Goal: Task Accomplishment & Management: Complete application form

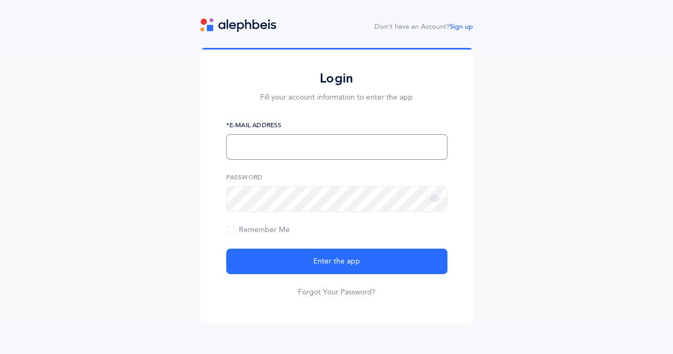
click at [386, 151] on input "text" at bounding box center [336, 147] width 221 height 26
type input "miriamvashovsky@gmail.com"
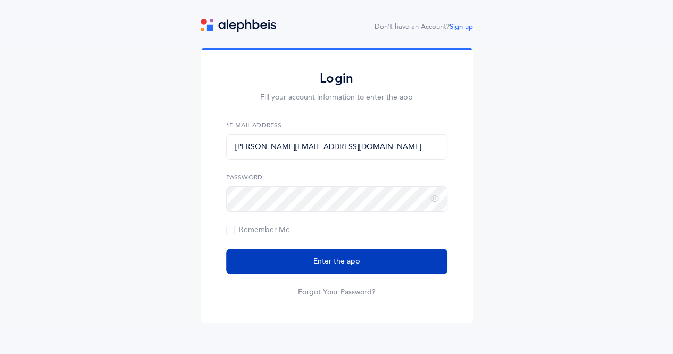
click at [378, 263] on button "Enter the app" at bounding box center [336, 261] width 221 height 26
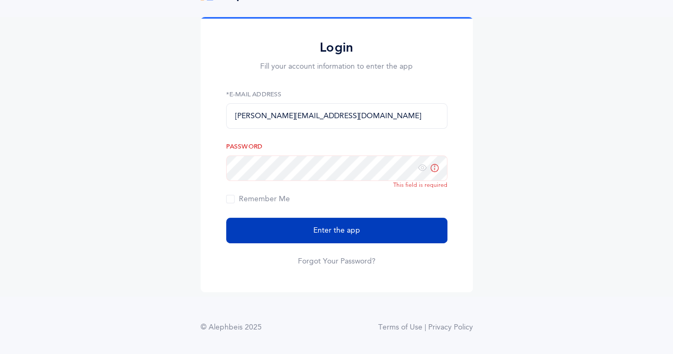
click at [368, 235] on button "Enter the app" at bounding box center [336, 230] width 221 height 26
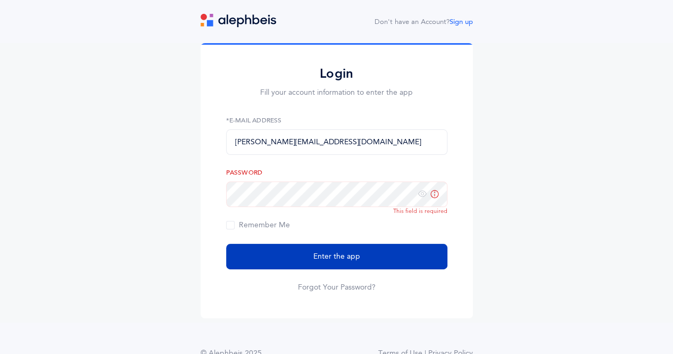
scroll to position [0, 0]
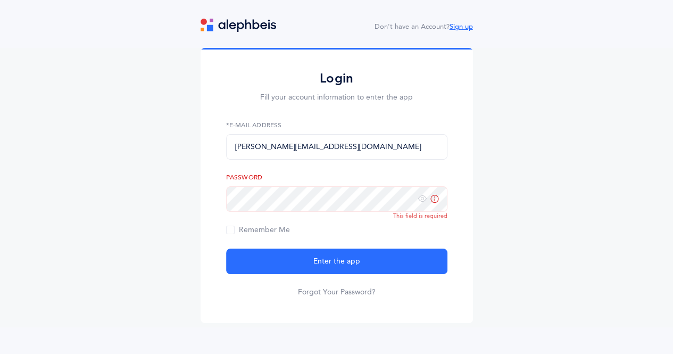
click at [462, 26] on link "Sign up" at bounding box center [460, 26] width 23 height 7
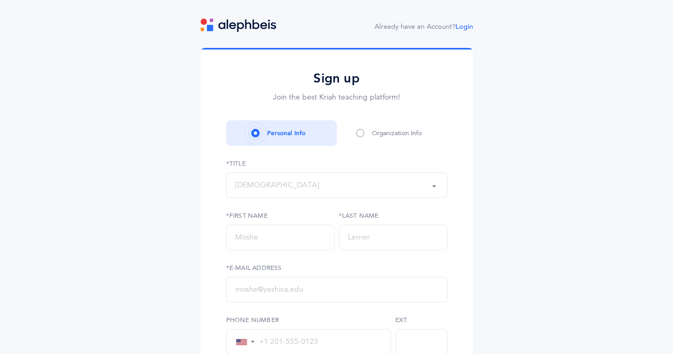
click at [353, 195] on button "[DEMOGRAPHIC_DATA]" at bounding box center [336, 185] width 221 height 26
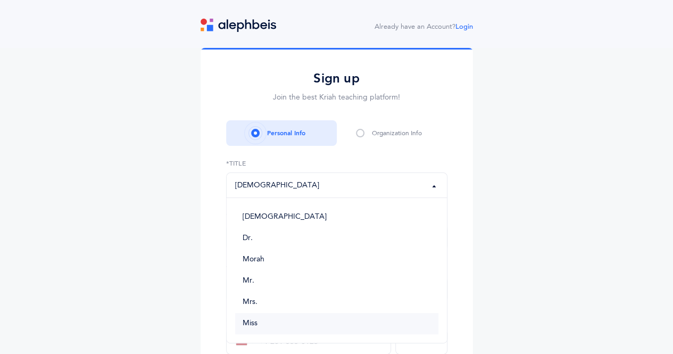
click at [281, 323] on link "Miss" at bounding box center [336, 323] width 203 height 21
select select "5"
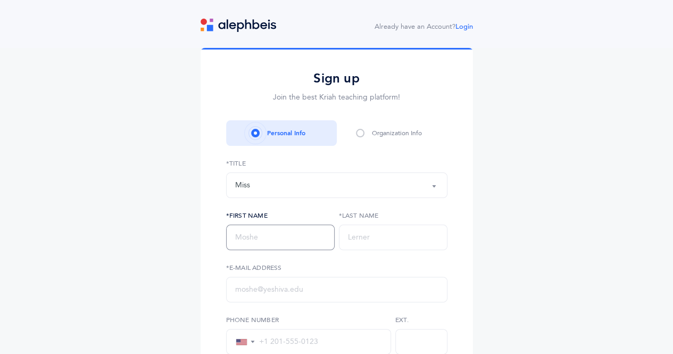
click at [305, 237] on input "text" at bounding box center [280, 237] width 108 height 26
type input "[PERSON_NAME]"
type input "[PERSON_NAME][EMAIL_ADDRESS][DOMAIN_NAME]"
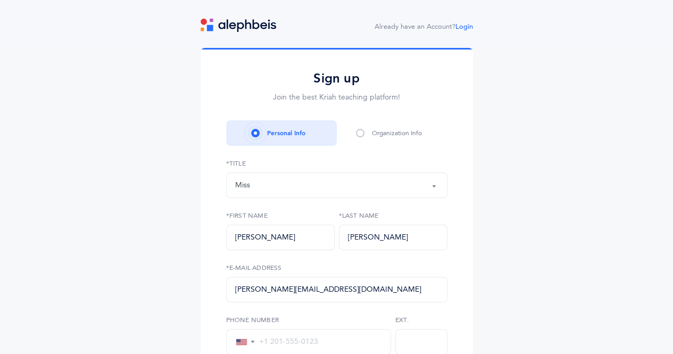
type input "[PHONE_NUMBER]"
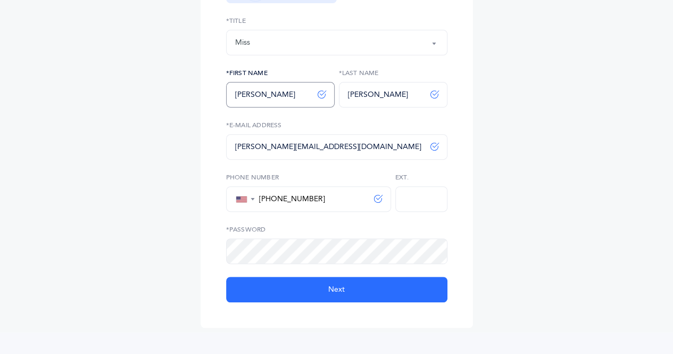
scroll to position [144, 0]
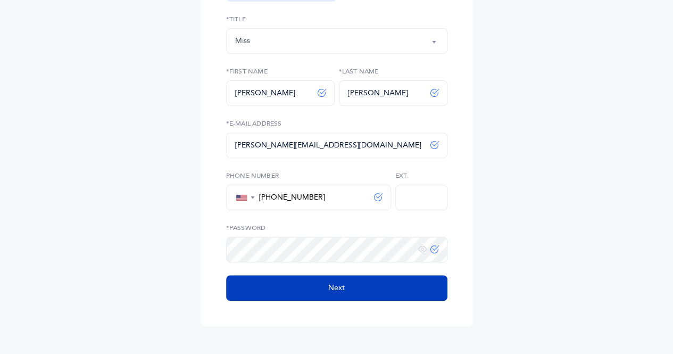
click at [309, 291] on button "Next" at bounding box center [336, 288] width 221 height 26
select select
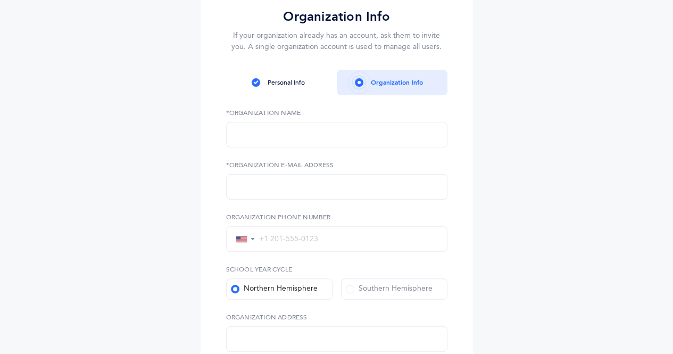
scroll to position [0, 0]
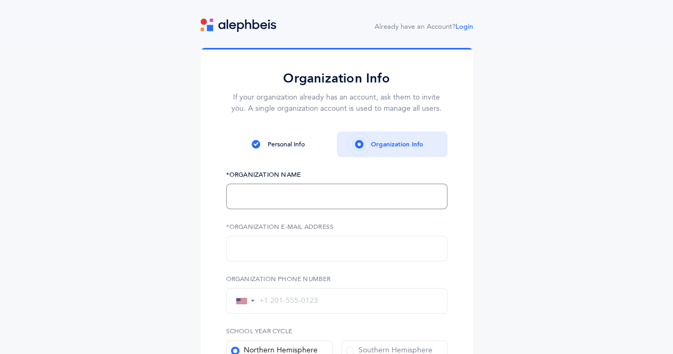
click at [357, 192] on input "text" at bounding box center [336, 196] width 221 height 26
type input "ZONE"
click at [292, 249] on input "text" at bounding box center [336, 249] width 221 height 26
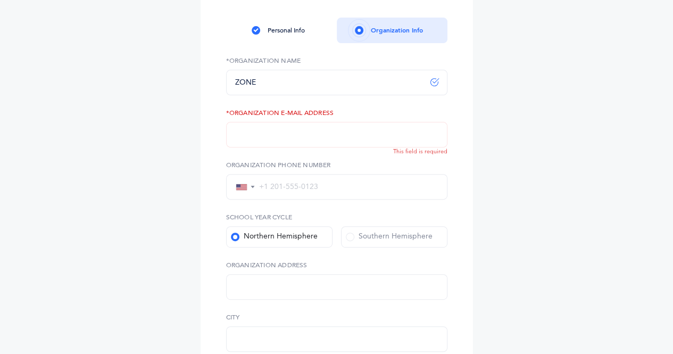
scroll to position [388, 0]
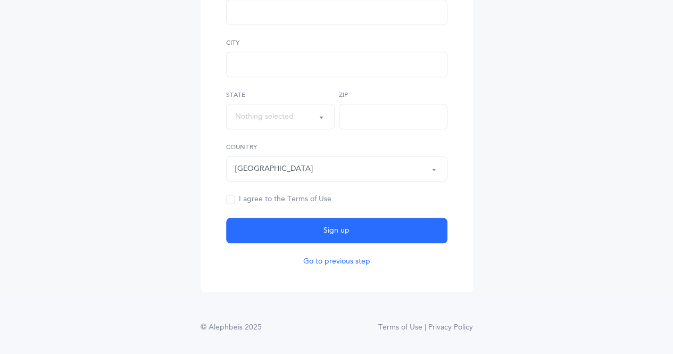
click at [353, 264] on button "Go to previous step" at bounding box center [336, 261] width 67 height 11
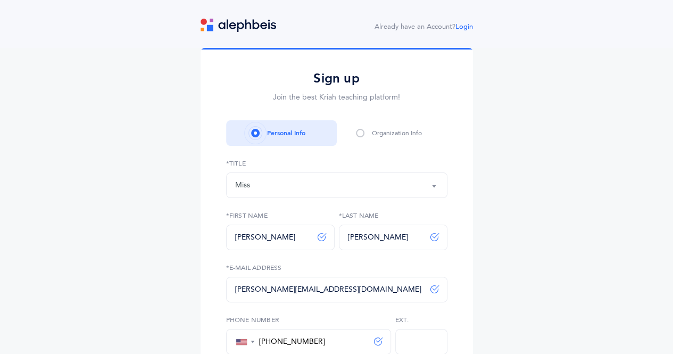
click at [361, 143] on div "Organization Info" at bounding box center [392, 133] width 111 height 26
click at [359, 133] on span at bounding box center [360, 133] width 9 height 9
click at [356, 136] on div "Organization Info" at bounding box center [392, 133] width 111 height 26
click at [361, 139] on div "Organization Info" at bounding box center [392, 133] width 111 height 26
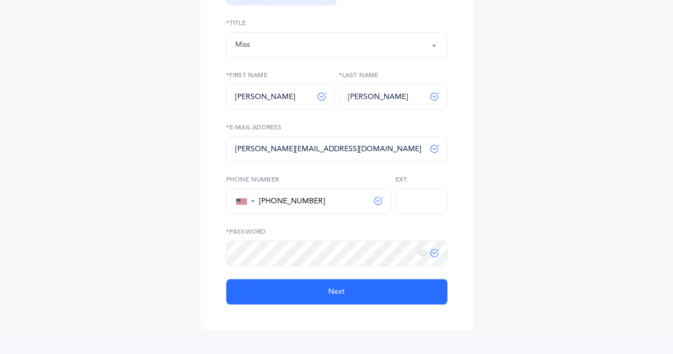
scroll to position [179, 0]
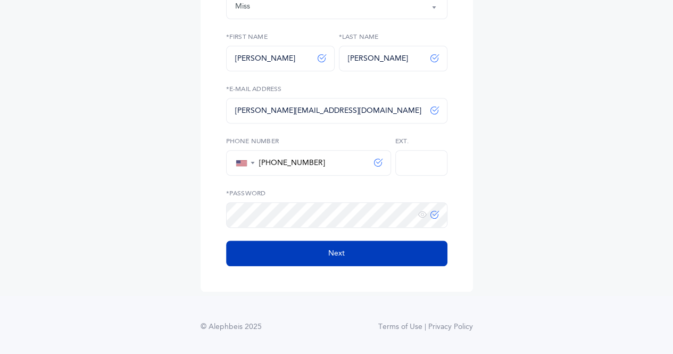
click at [398, 264] on button "Next" at bounding box center [336, 253] width 221 height 26
select select
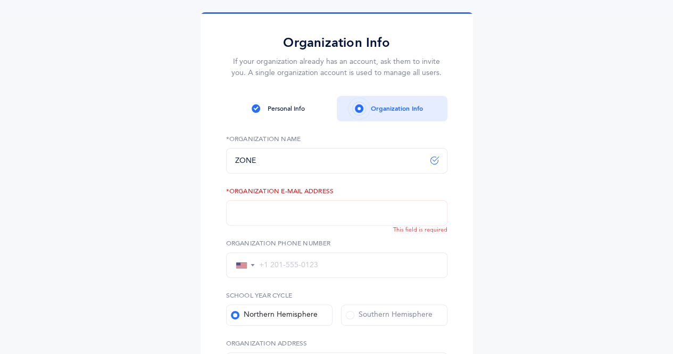
scroll to position [129, 0]
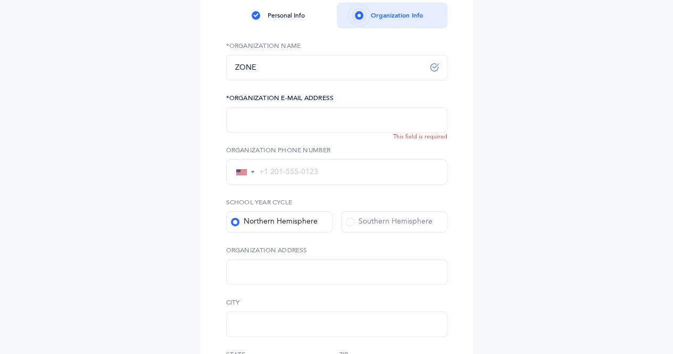
click at [408, 121] on input "text" at bounding box center [336, 120] width 221 height 26
type input "miriamvashovsky@gmail.com"
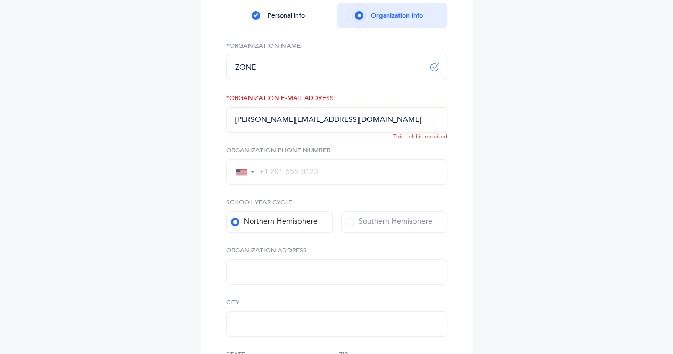
type input "+1 347-263-3509"
type input "1461 east 17th"
type input "Brooklyn"
select select "New York"
type input "11230"
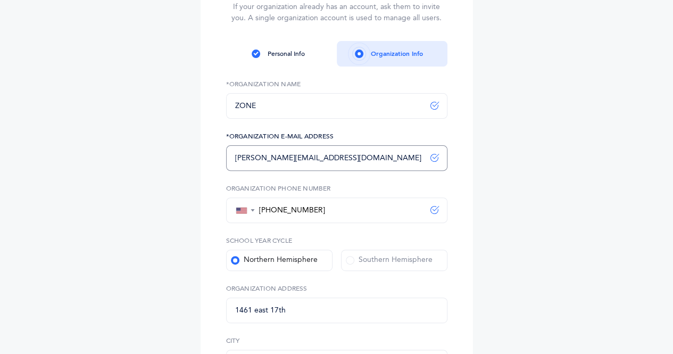
scroll to position [90, 0]
click at [434, 109] on icon at bounding box center [434, 106] width 9 height 9
click at [401, 108] on input "ZONE" at bounding box center [336, 107] width 221 height 26
type input "Z"
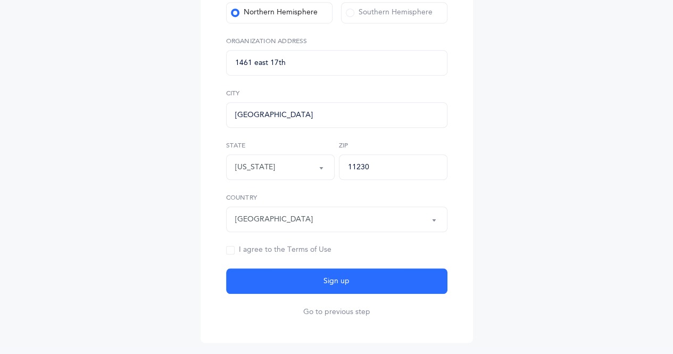
scroll to position [388, 0]
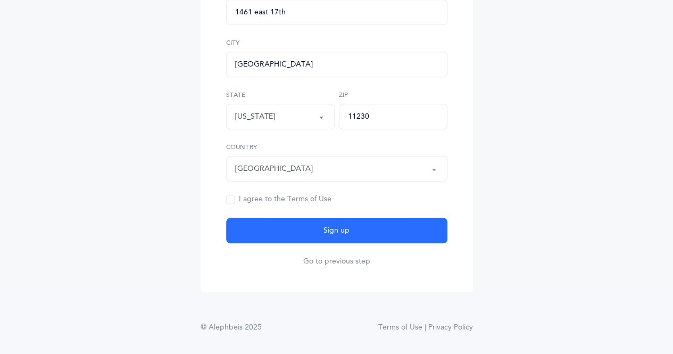
type input "VASCO"
click at [229, 199] on span at bounding box center [230, 199] width 9 height 9
click at [0, 0] on input "I agree to the Terms of Use" at bounding box center [0, 0] width 0 height 0
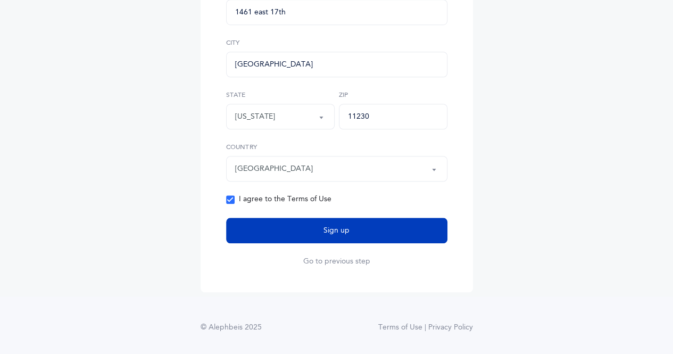
click at [287, 230] on button "Sign up" at bounding box center [336, 230] width 221 height 26
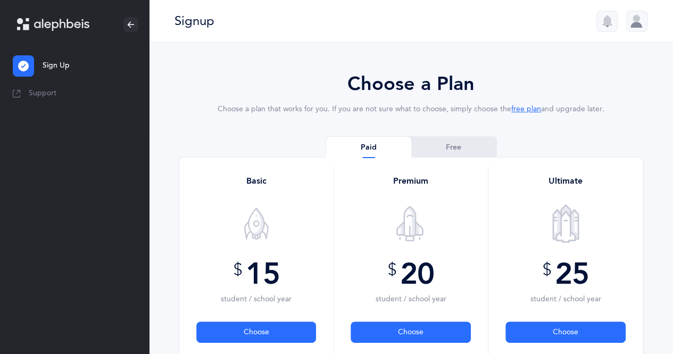
click at [512, 258] on div "$ 25 student / school year Choose" at bounding box center [565, 300] width 137 height 117
click at [501, 218] on div at bounding box center [565, 223] width 137 height 38
click at [452, 148] on link "Free" at bounding box center [453, 147] width 85 height 21
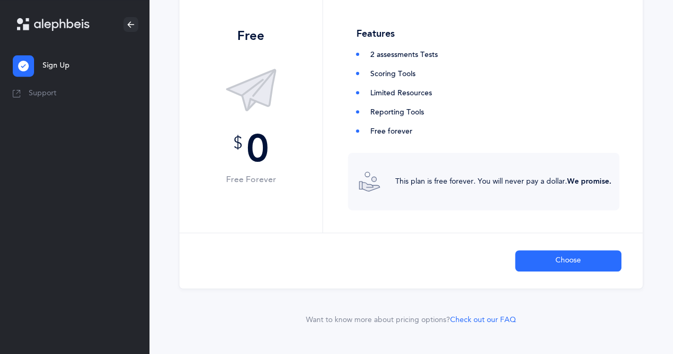
scroll to position [179, 0]
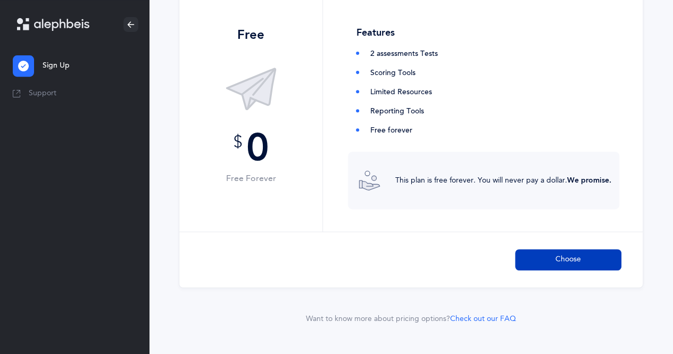
click at [575, 263] on span "Choose" at bounding box center [568, 259] width 26 height 11
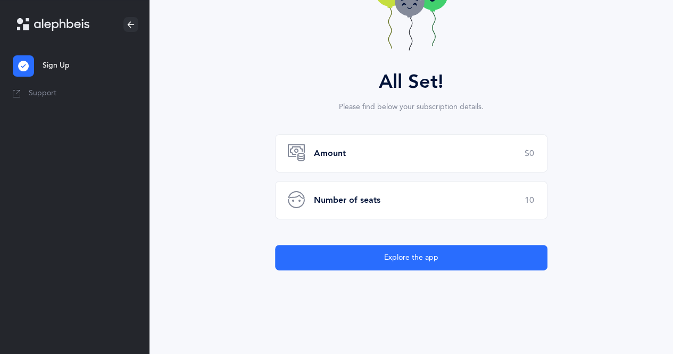
scroll to position [125, 0]
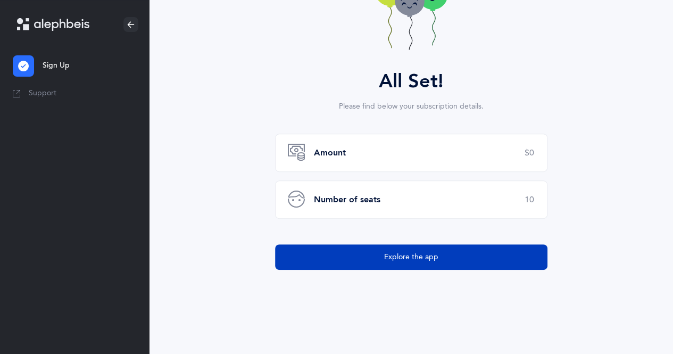
click at [520, 260] on button "Explore the app" at bounding box center [411, 257] width 272 height 26
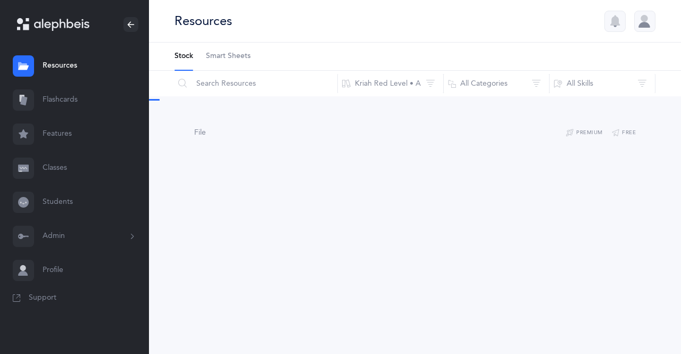
click at [521, 314] on div "Resources Stock Smart Sheets Reset Filter Kriah Red Level • A Kriah Purple Leve…" at bounding box center [415, 177] width 532 height 354
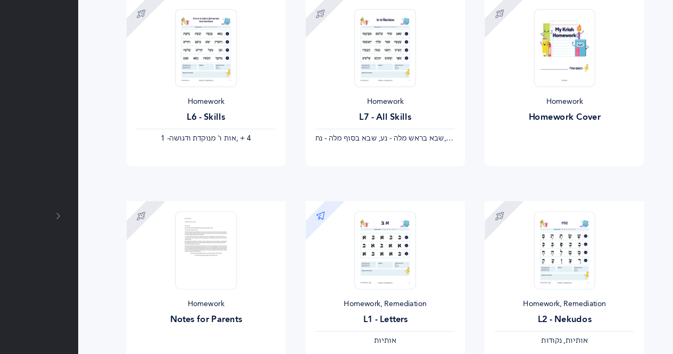
scroll to position [913, 0]
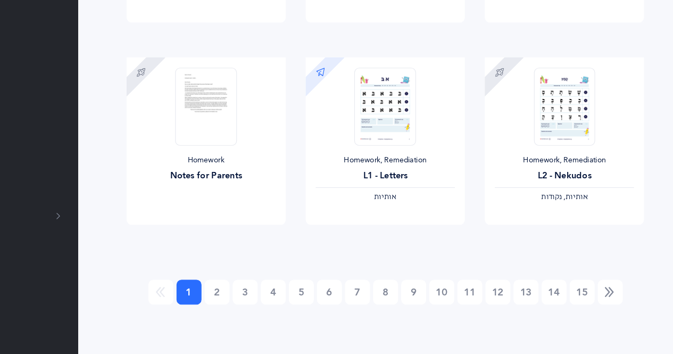
click at [270, 304] on link "2" at bounding box center [267, 300] width 21 height 21
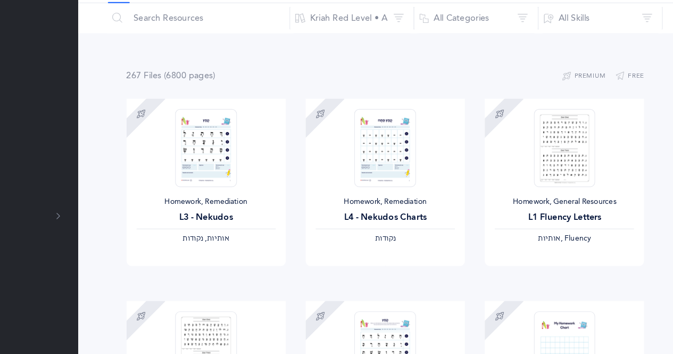
scroll to position [0, 0]
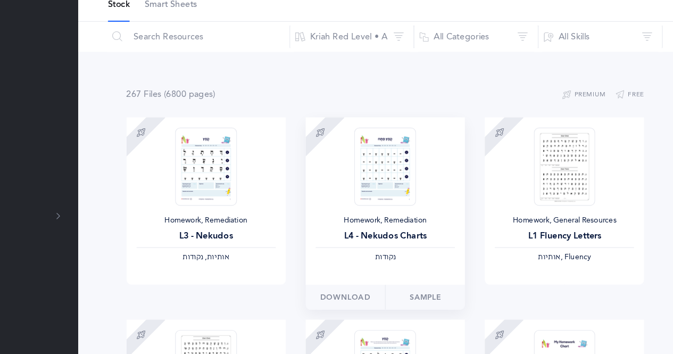
click at [438, 198] on div at bounding box center [410, 194] width 61 height 66
click at [441, 310] on link "Sample" at bounding box center [445, 305] width 68 height 21
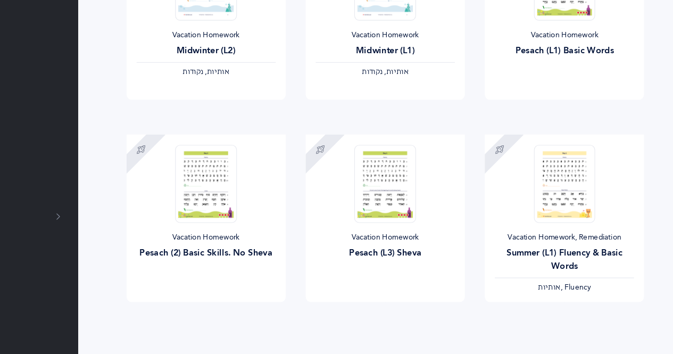
scroll to position [913, 0]
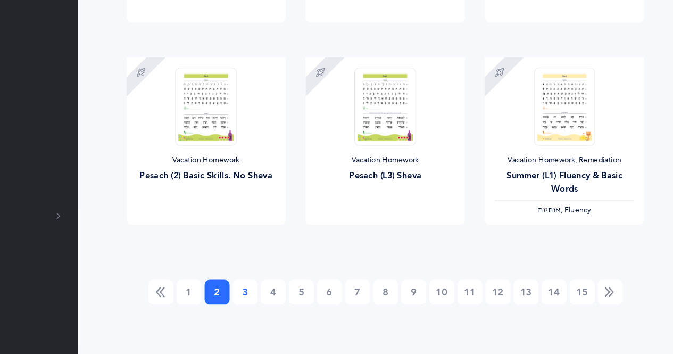
click at [296, 296] on link "3" at bounding box center [291, 300] width 21 height 21
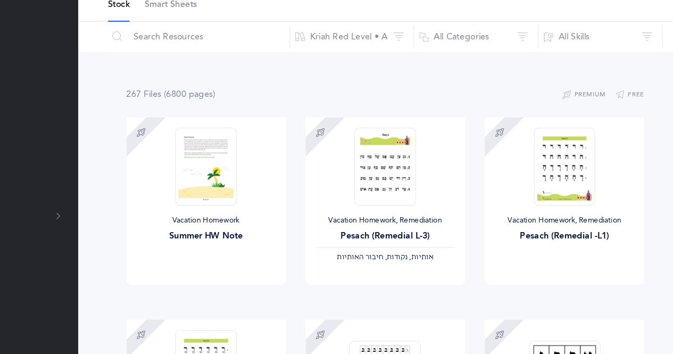
scroll to position [0, 0]
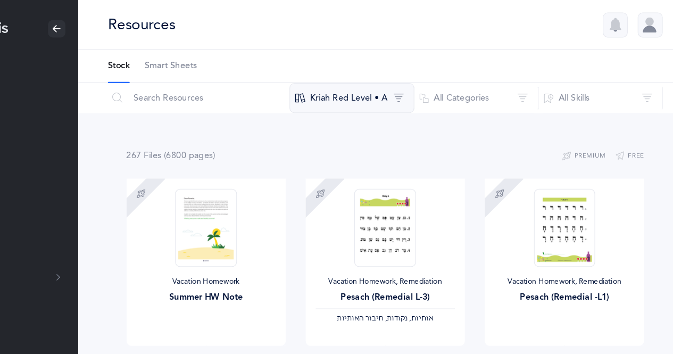
click at [391, 86] on button "Kriah Red Level • A" at bounding box center [382, 84] width 106 height 26
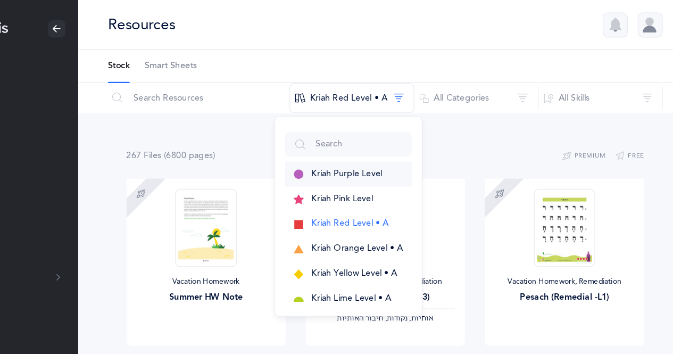
click at [404, 149] on span "Kriah Purple Level" at bounding box center [378, 148] width 61 height 9
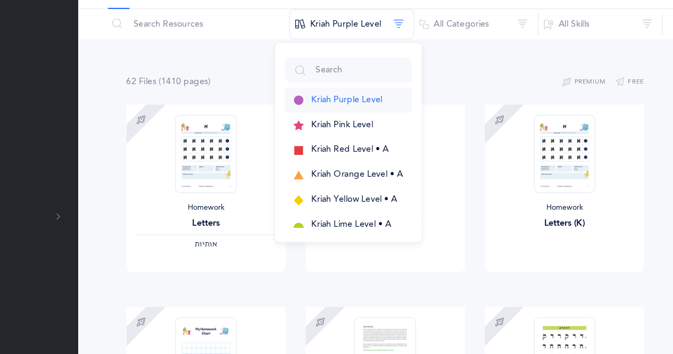
scroll to position [32, 0]
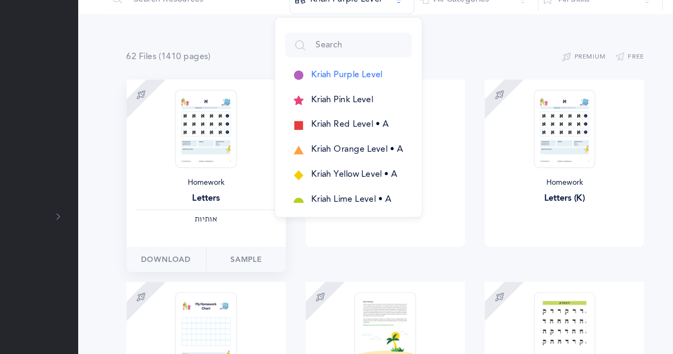
click at [322, 279] on div "Download Sample" at bounding box center [258, 272] width 136 height 21
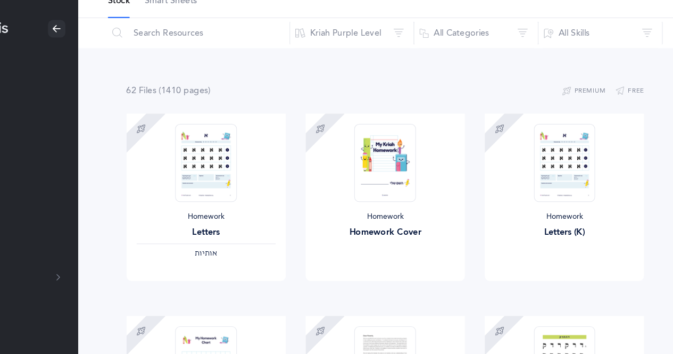
scroll to position [0, 0]
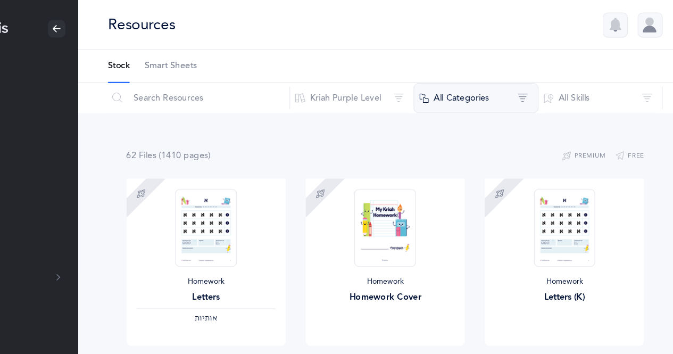
click at [516, 85] on button "All Categories" at bounding box center [488, 84] width 106 height 26
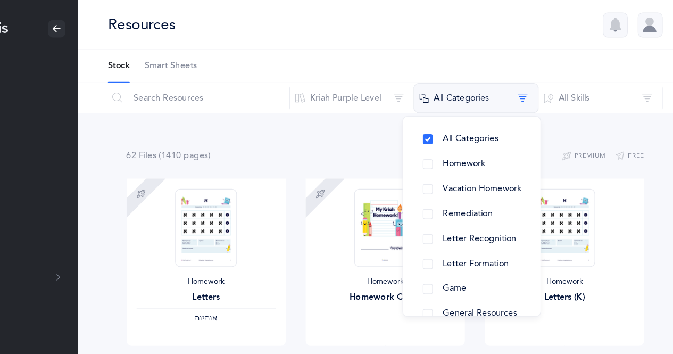
scroll to position [60, 0]
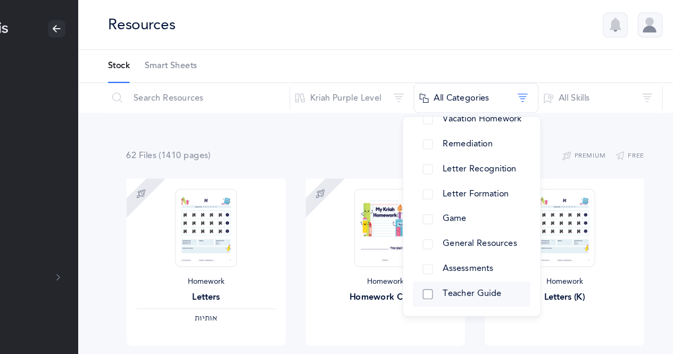
click at [447, 251] on button "Teacher Guide" at bounding box center [484, 250] width 100 height 21
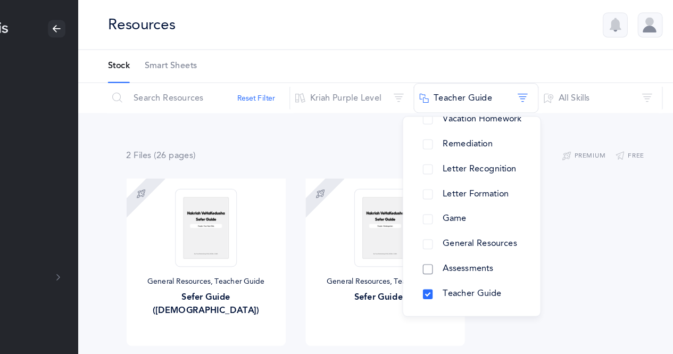
click at [446, 228] on button "Assessments" at bounding box center [484, 229] width 100 height 21
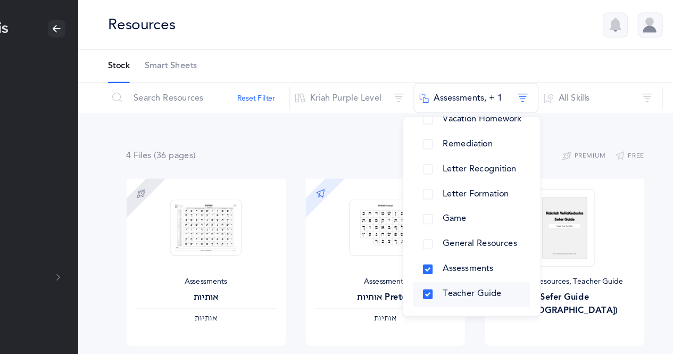
click at [448, 248] on button "Teacher Guide" at bounding box center [484, 250] width 100 height 21
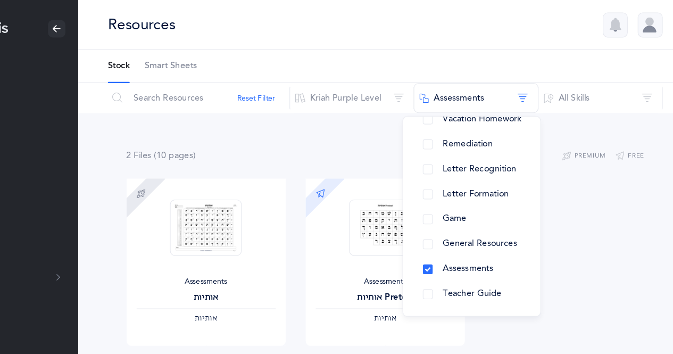
click at [396, 138] on div "2 File s (10 page s ) Premium Free" at bounding box center [410, 132] width 441 height 13
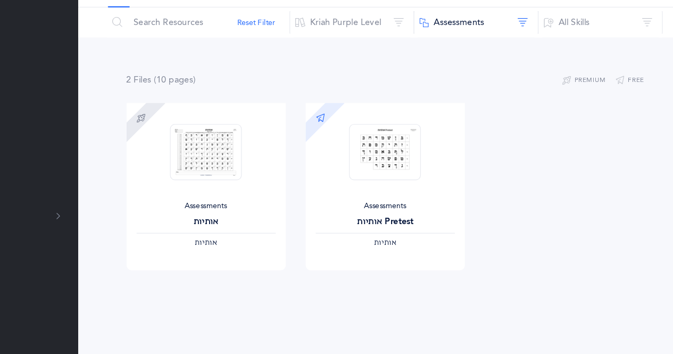
scroll to position [13, 0]
click at [267, 186] on img at bounding box center [258, 181] width 61 height 48
click at [291, 296] on link "Sample" at bounding box center [292, 292] width 68 height 21
click at [434, 197] on img at bounding box center [410, 181] width 61 height 48
click at [441, 291] on link "Sample" at bounding box center [445, 292] width 68 height 21
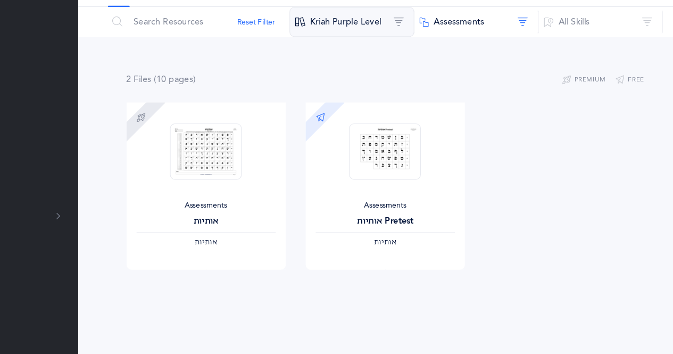
click at [418, 75] on button "Kriah Purple Level" at bounding box center [382, 71] width 106 height 26
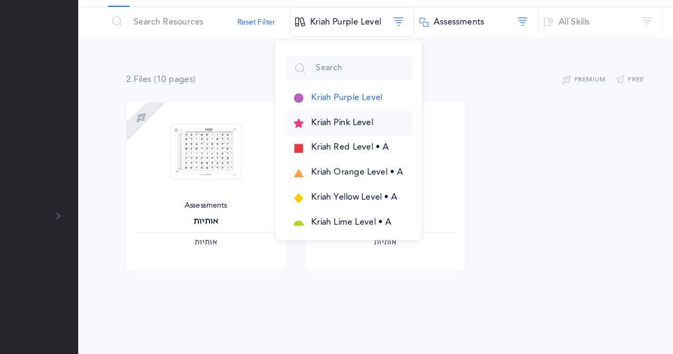
click at [398, 152] on span "Kriah Pink Level" at bounding box center [374, 156] width 53 height 9
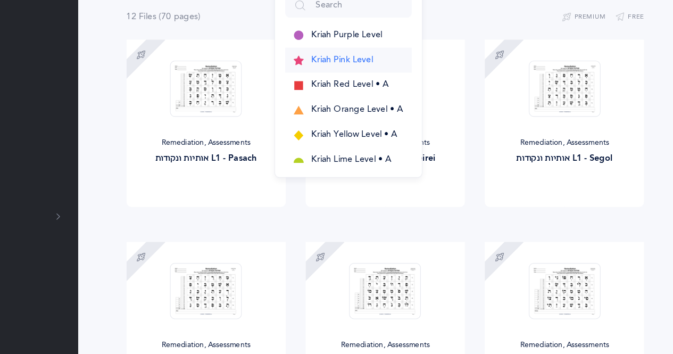
scroll to position [67, 0]
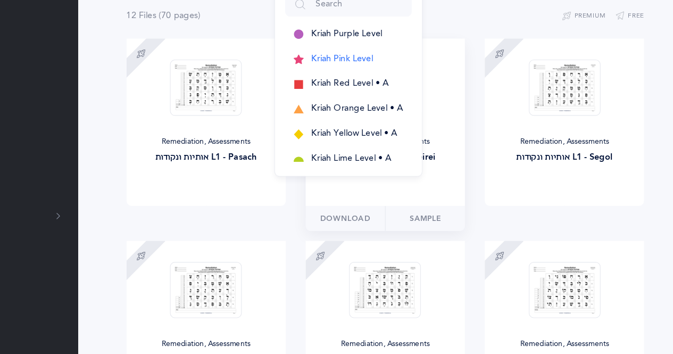
click at [381, 238] on div "Download Sample" at bounding box center [411, 238] width 136 height 21
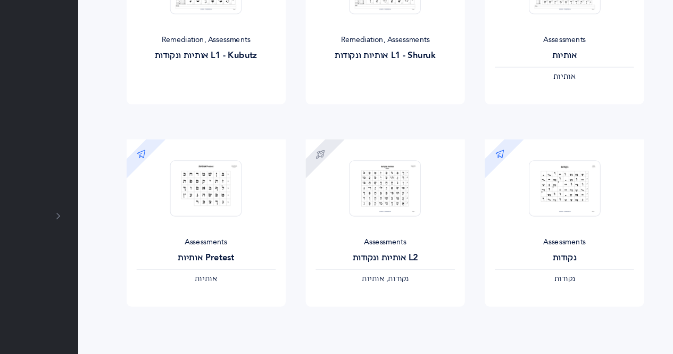
scroll to position [530, 0]
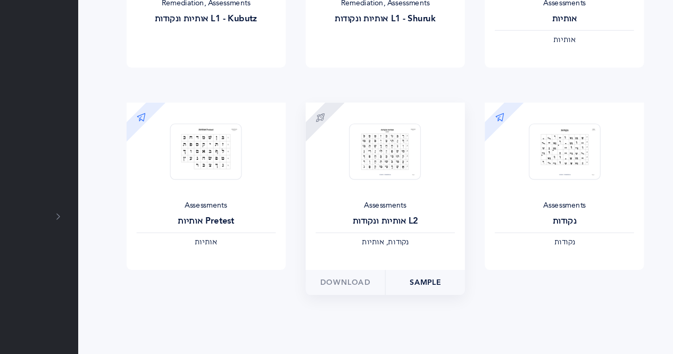
click at [476, 290] on link "Sample" at bounding box center [445, 292] width 68 height 21
click at [570, 177] on img at bounding box center [563, 181] width 61 height 48
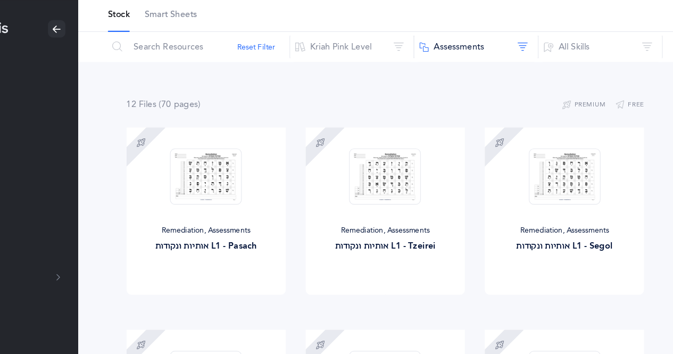
scroll to position [0, 0]
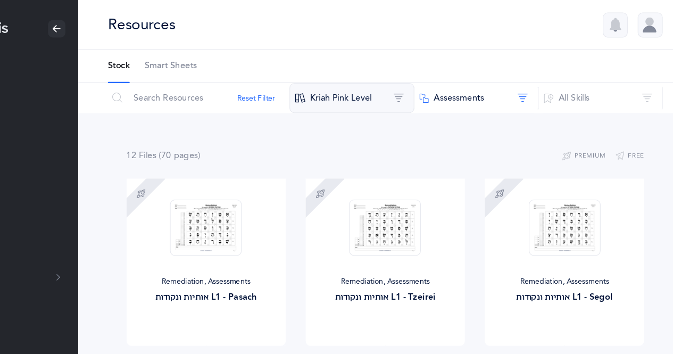
click at [422, 90] on button "Kriah Pink Level" at bounding box center [382, 84] width 106 height 26
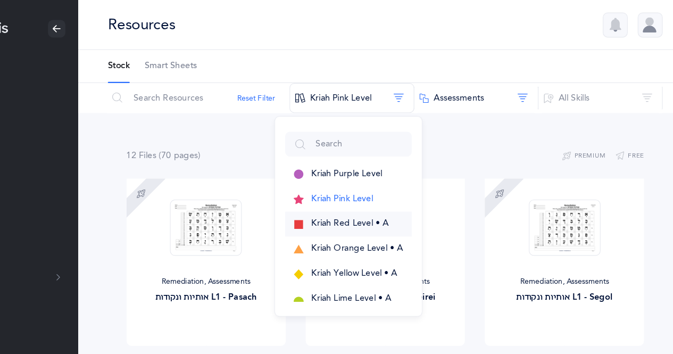
click at [397, 190] on span "Kriah Red Level • A" at bounding box center [381, 190] width 66 height 9
click at [389, 213] on span "Kriah Orange Level • A" at bounding box center [387, 211] width 78 height 9
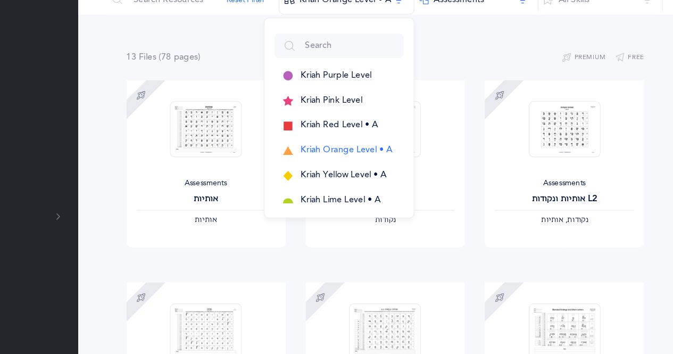
scroll to position [34, 0]
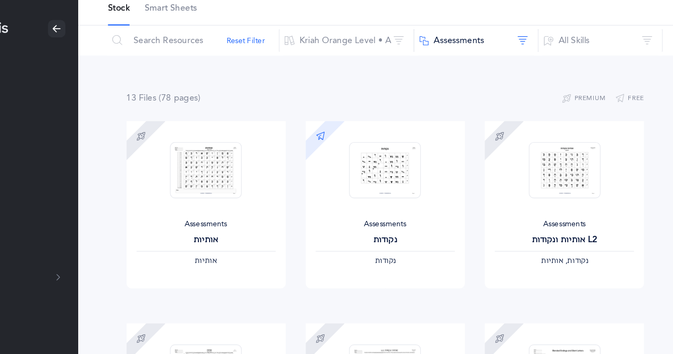
scroll to position [0, 0]
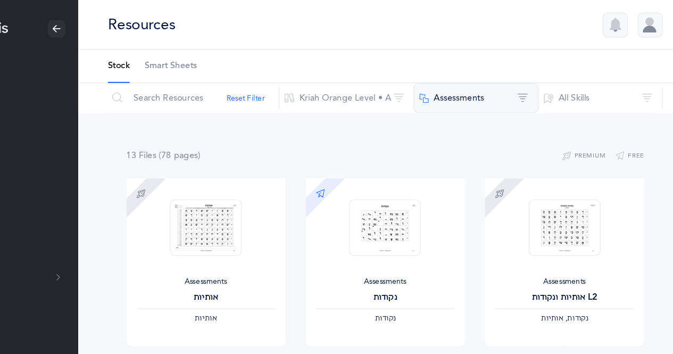
click at [482, 82] on button "Assessments" at bounding box center [488, 84] width 106 height 26
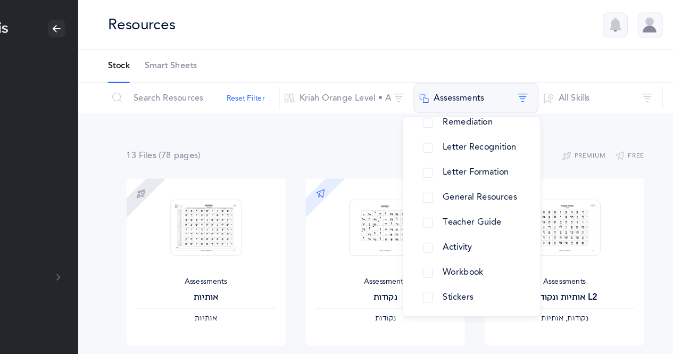
scroll to position [132, 0]
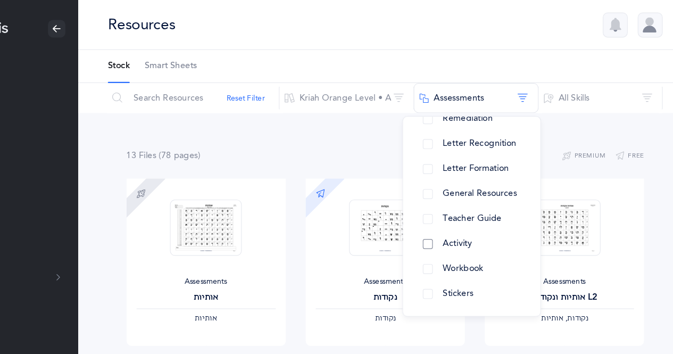
click at [447, 211] on button "Activity" at bounding box center [484, 207] width 100 height 21
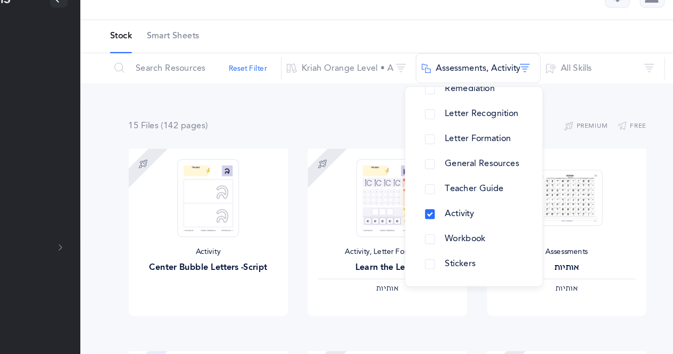
click at [363, 128] on div "15 File s (142 page s ) Premium Free" at bounding box center [410, 132] width 441 height 13
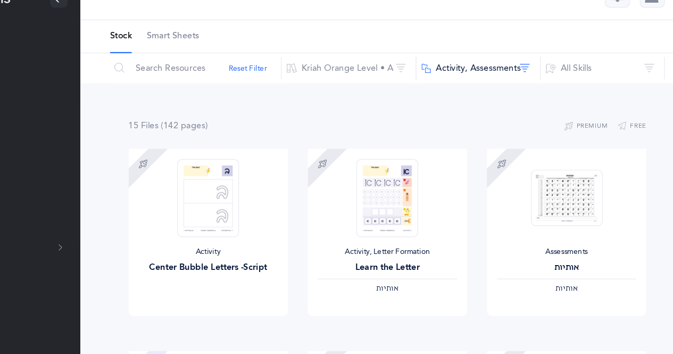
click at [420, 194] on img at bounding box center [410, 194] width 52 height 66
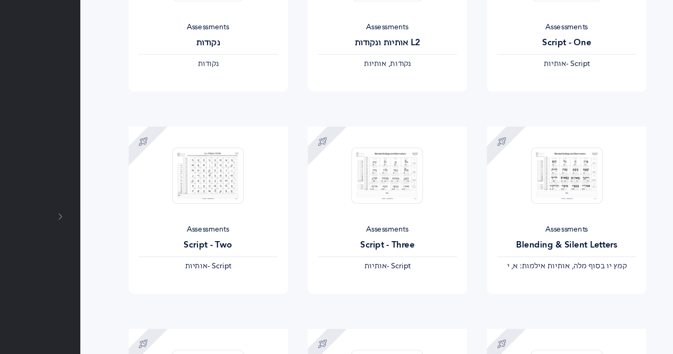
scroll to position [337, 0]
click at [447, 244] on div "Assessments" at bounding box center [410, 248] width 119 height 9
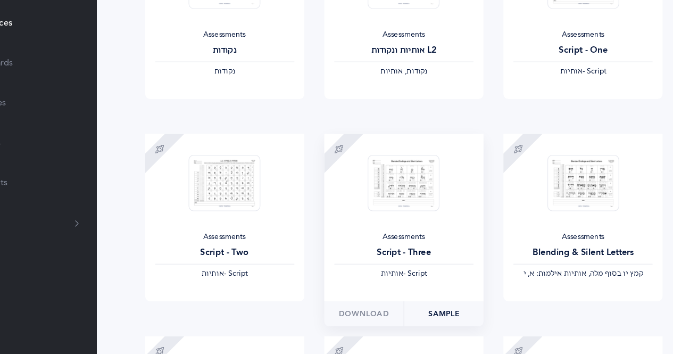
click at [436, 314] on link "Sample" at bounding box center [445, 313] width 68 height 21
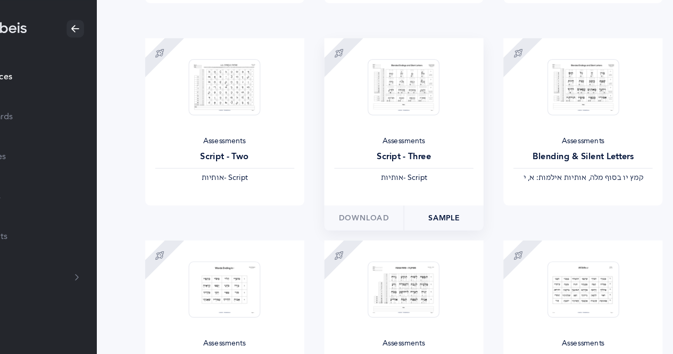
scroll to position [461, 0]
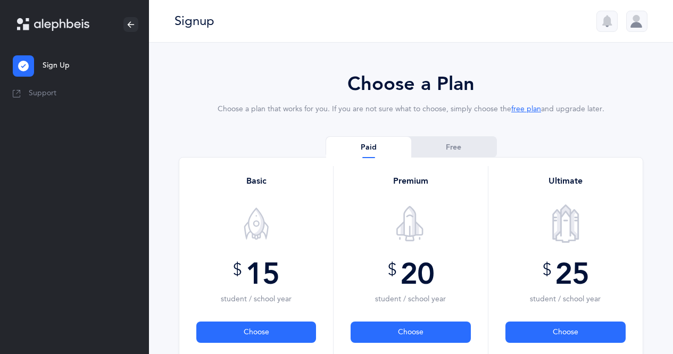
scroll to position [125, 0]
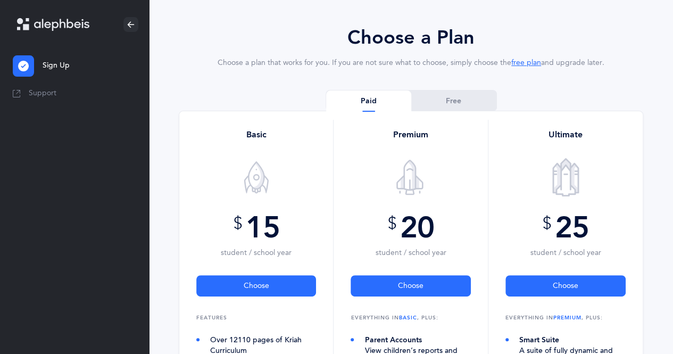
scroll to position [46, 0]
click at [452, 101] on link "Free" at bounding box center [453, 101] width 85 height 21
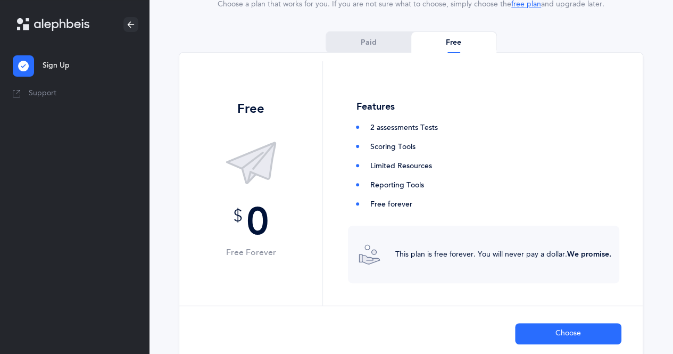
scroll to position [190, 0]
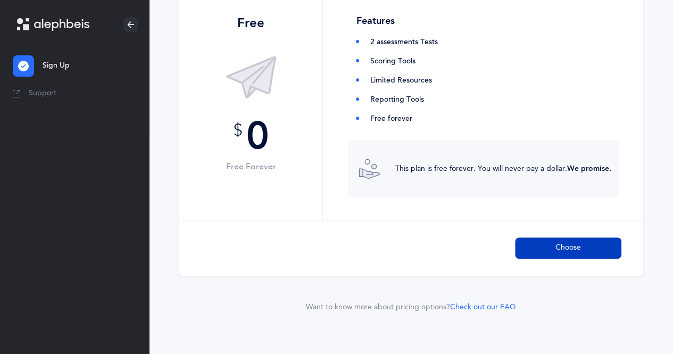
click at [587, 244] on button "Choose" at bounding box center [568, 247] width 106 height 21
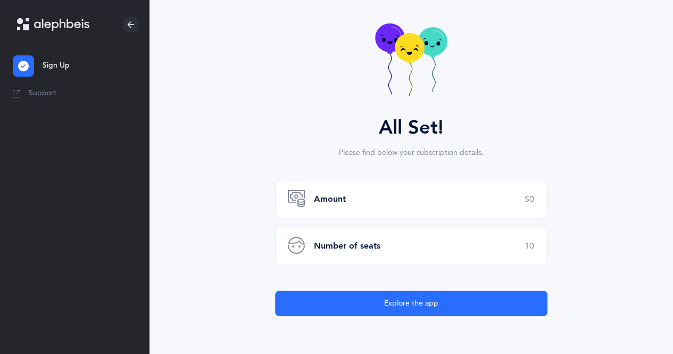
scroll to position [125, 0]
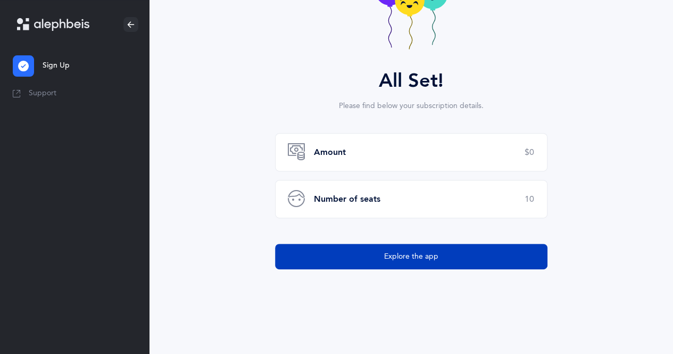
click at [514, 258] on button "Explore the app" at bounding box center [411, 257] width 272 height 26
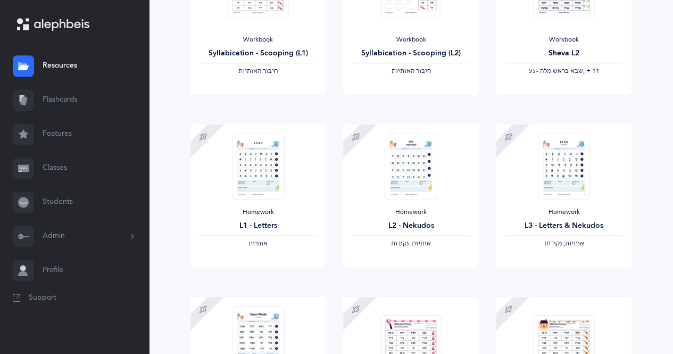
scroll to position [376, 0]
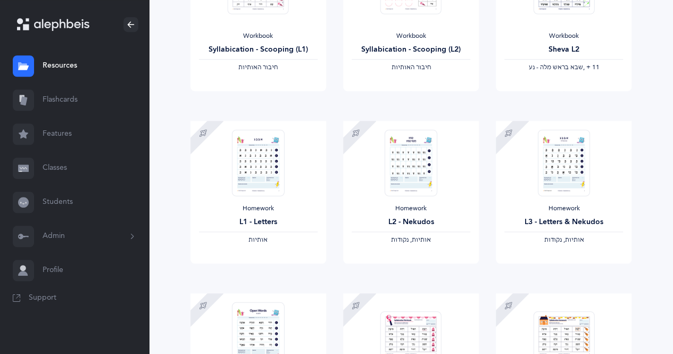
click at [44, 168] on link "Classes" at bounding box center [74, 168] width 149 height 34
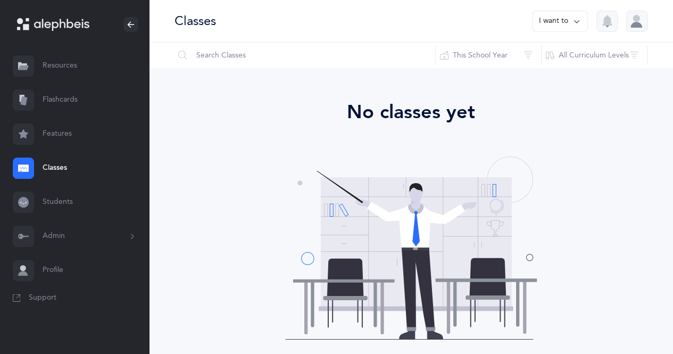
scroll to position [87, 0]
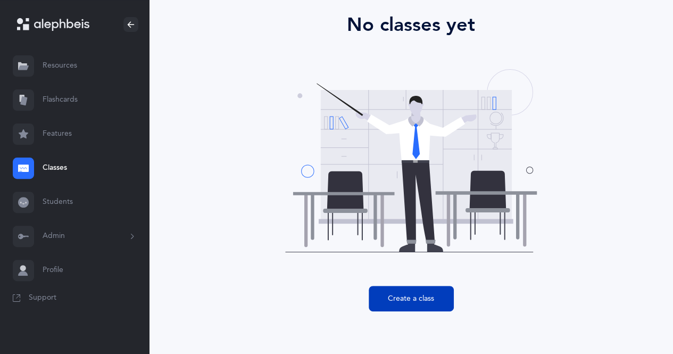
click at [428, 301] on button "Create a class" at bounding box center [411, 299] width 85 height 26
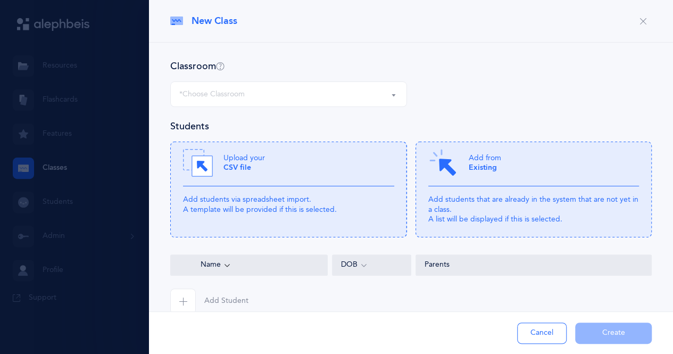
select select
click at [76, 97] on div at bounding box center [336, 177] width 673 height 354
